Goal: Information Seeking & Learning: Check status

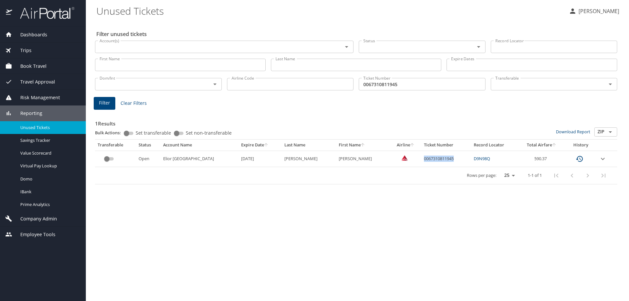
click at [41, 218] on span "Company Admin" at bounding box center [34, 218] width 45 height 7
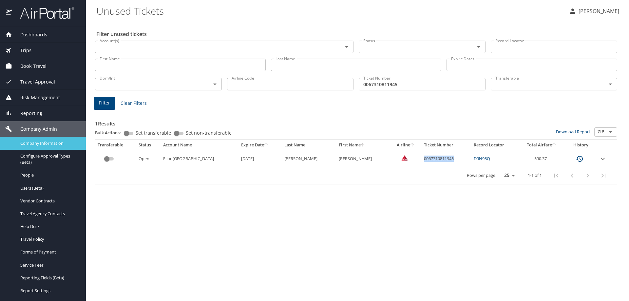
click at [42, 146] on span "Company Information" at bounding box center [49, 143] width 58 height 6
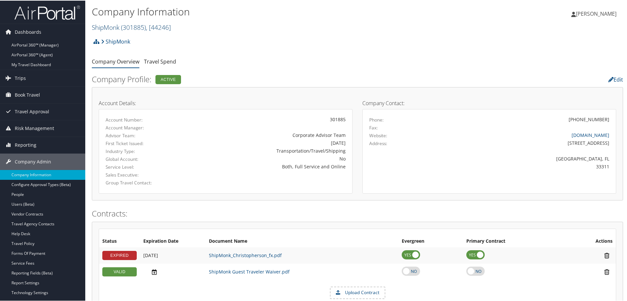
click at [155, 29] on span ", [ 44246 ]" at bounding box center [158, 26] width 25 height 9
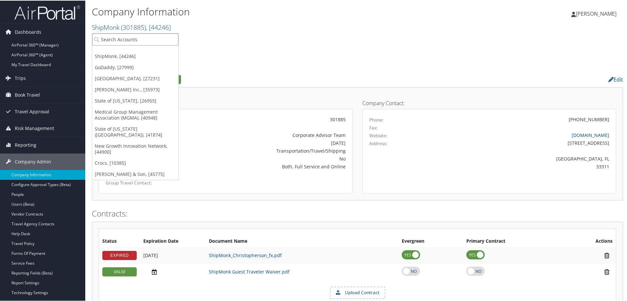
click at [142, 40] on input "search" at bounding box center [135, 39] width 86 height 12
type input "d"
type input "health"
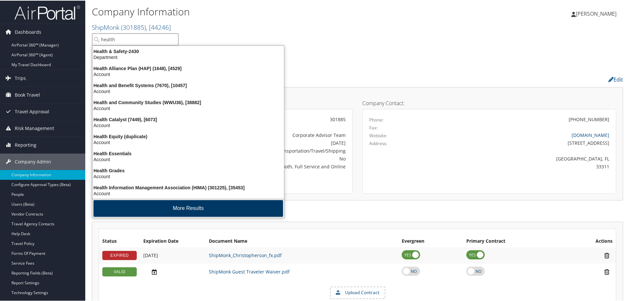
click at [157, 210] on button "More Results" at bounding box center [187, 208] width 189 height 17
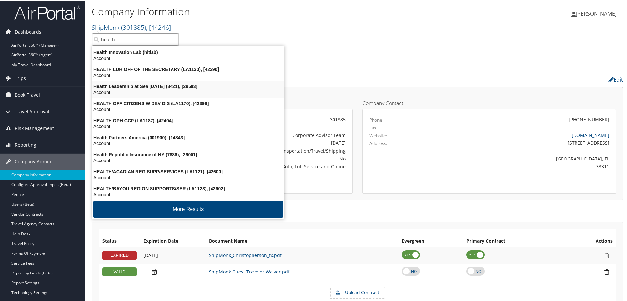
scroll to position [153, 0]
click at [102, 39] on input "health" at bounding box center [135, 39] width 86 height 12
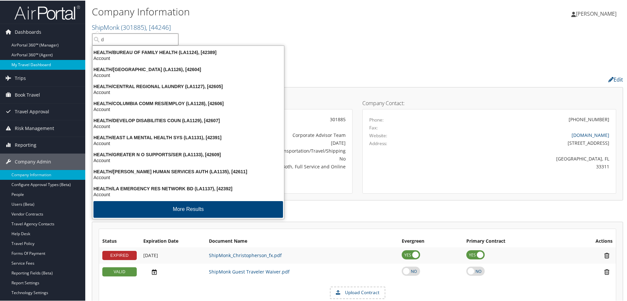
scroll to position [327, 0]
type input "d"
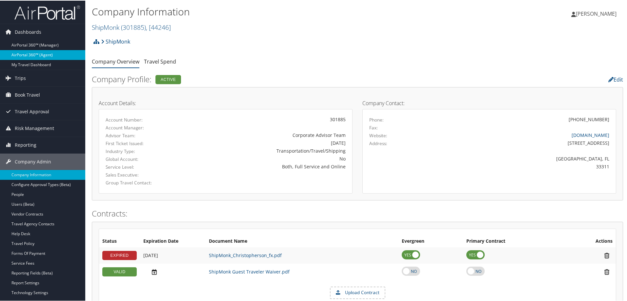
click at [33, 54] on link "AirPortal 360™ (Agent)" at bounding box center [42, 54] width 85 height 10
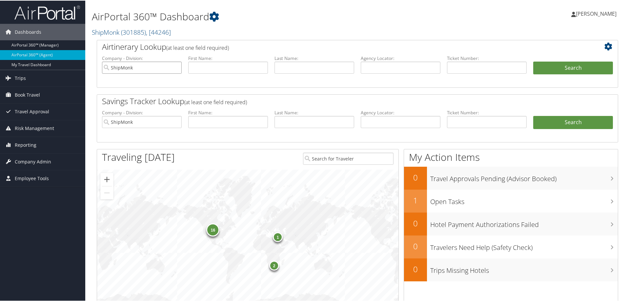
click at [176, 68] on input "ShipMonk" at bounding box center [142, 67] width 80 height 12
click at [313, 67] on input "text" at bounding box center [314, 67] width 80 height 12
type input "[PERSON_NAME]"
click at [207, 67] on input "text" at bounding box center [228, 67] width 80 height 12
type input "[PERSON_NAME]"
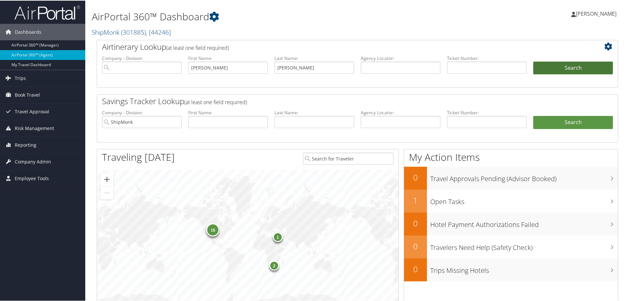
click at [559, 66] on button "Search" at bounding box center [573, 67] width 80 height 13
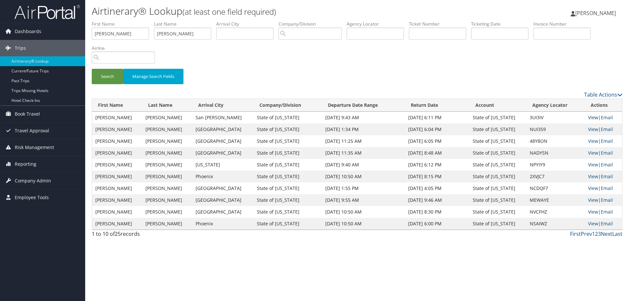
click at [588, 116] on link "View" at bounding box center [593, 117] width 10 height 6
click at [532, 118] on td "3UI3IV" at bounding box center [556, 118] width 59 height 12
copy td "3UI3IV"
